Goal: Navigation & Orientation: Find specific page/section

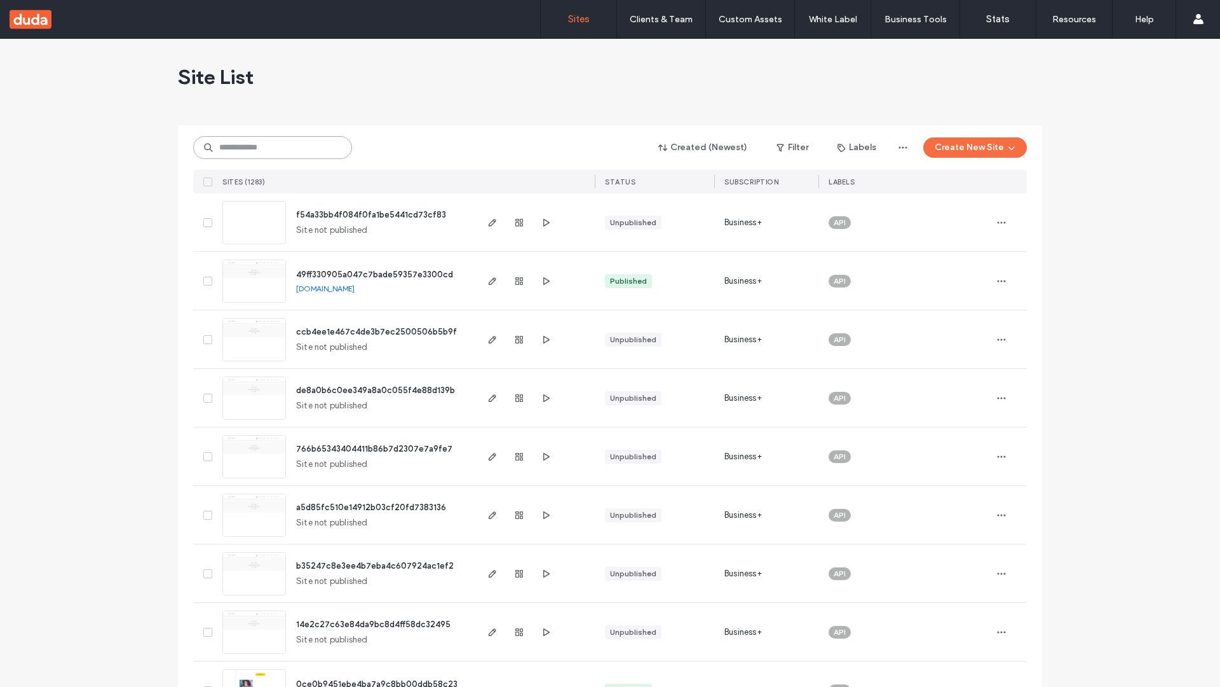
click at [273, 147] on input at bounding box center [272, 147] width 159 height 23
type input "**********"
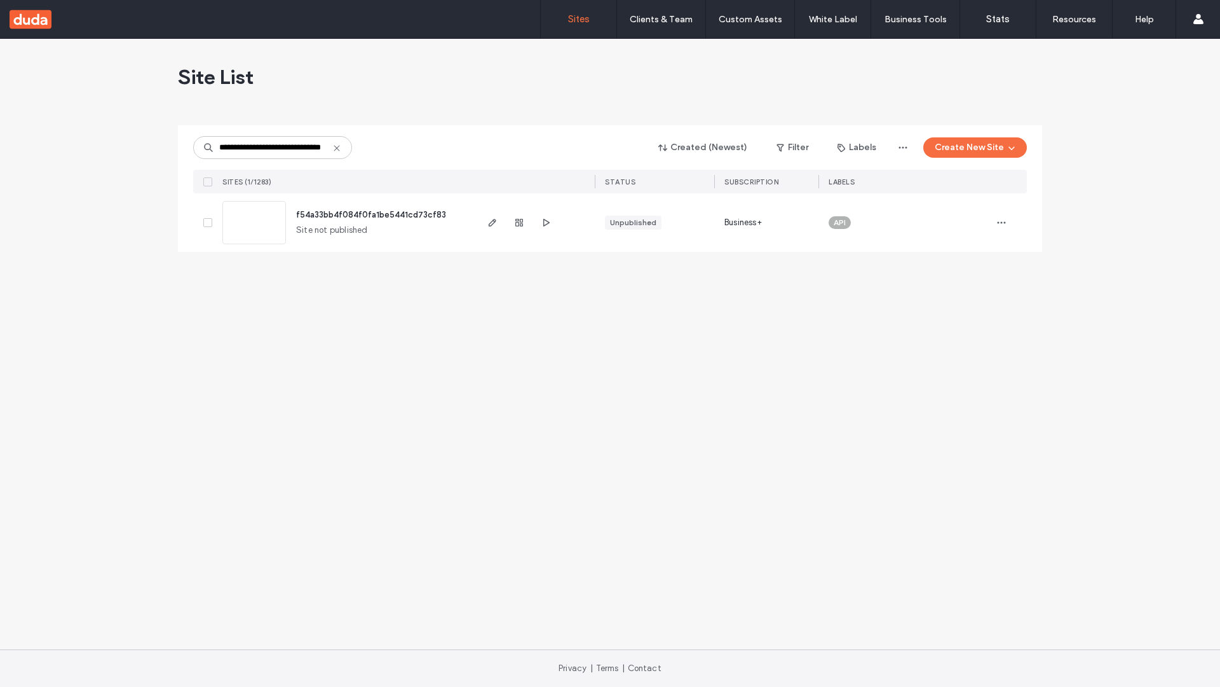
click at [372, 214] on span "f54a33bb4f084f0fa1be5441cd73cf83" at bounding box center [371, 215] width 150 height 10
